Goal: Navigation & Orientation: Go to known website

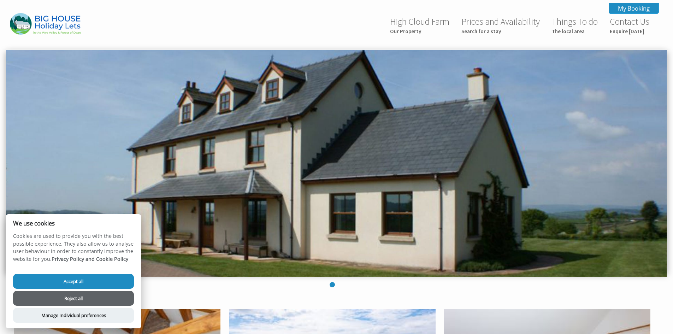
click at [97, 280] on button "Accept all" at bounding box center [73, 281] width 121 height 15
checkbox input "true"
